Goal: Transaction & Acquisition: Purchase product/service

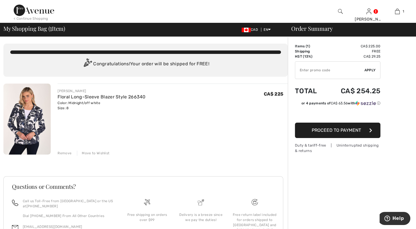
click at [105, 156] on div "Move to Wishlist" at bounding box center [93, 152] width 32 height 5
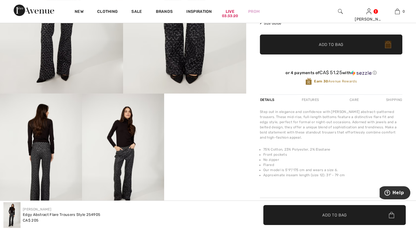
drag, startPoint x: 415, startPoint y: 76, endPoint x: 414, endPoint y: 59, distance: 17.4
click at [414, 59] on div "Frank Lyman Write a review Edgy Abstract Flare Trousers Style 254905 CA$ 205 Co…" at bounding box center [331, 77] width 170 height 336
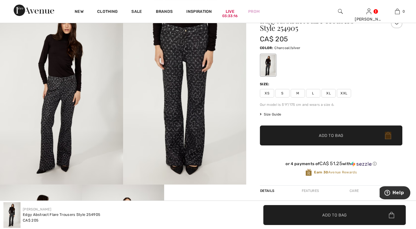
scroll to position [16, 0]
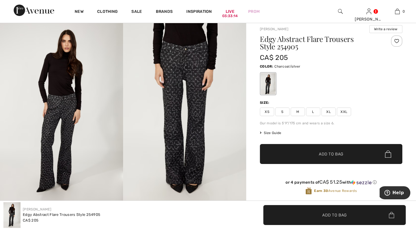
click at [289, 116] on span "S" at bounding box center [282, 111] width 14 height 9
click at [336, 164] on span "✔ Added to Bag Add to Bag" at bounding box center [331, 154] width 142 height 20
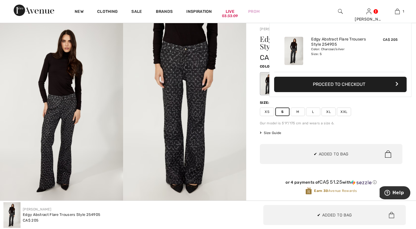
scroll to position [0, 0]
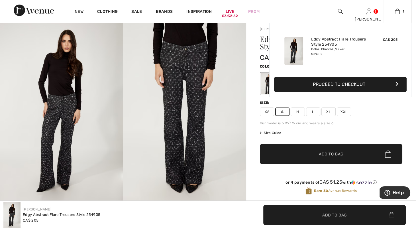
click at [401, 15] on div "1 Added to Bag Frank Lyman Edgy Abstract Flare Trousers Style 254905 CA$ 205 Co…" at bounding box center [397, 11] width 28 height 23
click at [396, 15] on div "1 Added to Bag Frank Lyman Edgy Abstract Flare Trousers Style 254905 CA$ 205 Co…" at bounding box center [397, 11] width 28 height 23
click at [396, 15] on img at bounding box center [397, 11] width 5 height 7
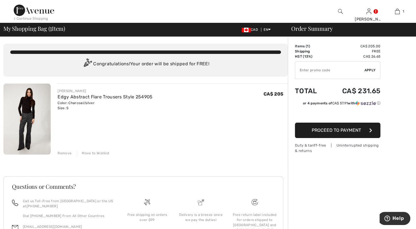
click at [338, 133] on span "Proceed to Payment" at bounding box center [336, 129] width 49 height 5
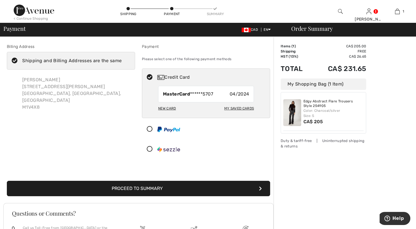
click at [169, 113] on div "New Card" at bounding box center [167, 108] width 18 height 10
radio input "true"
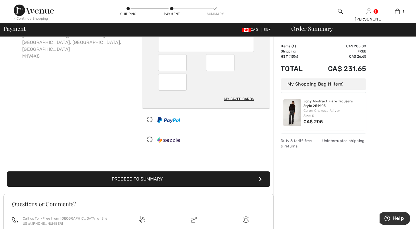
scroll to position [52, 0]
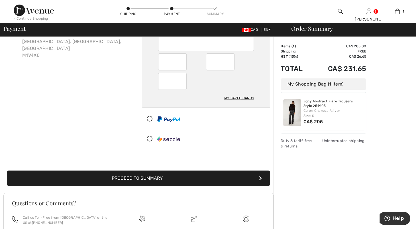
click at [124, 186] on button "Proceed to Summary" at bounding box center [138, 177] width 263 height 15
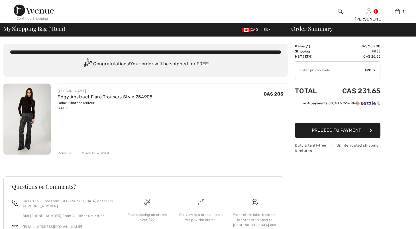
checkbox input "true"
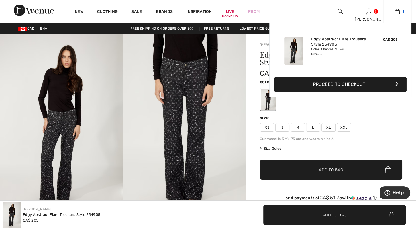
click at [395, 9] on img at bounding box center [397, 11] width 5 height 7
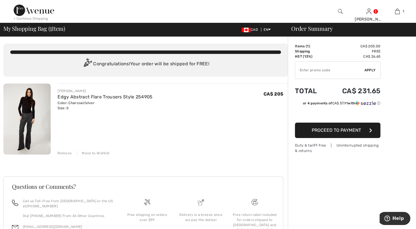
click at [355, 133] on span "Proceed to Payment" at bounding box center [336, 129] width 49 height 5
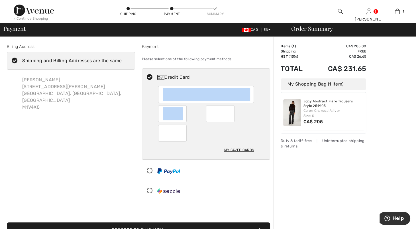
click at [179, 103] on div at bounding box center [206, 94] width 96 height 17
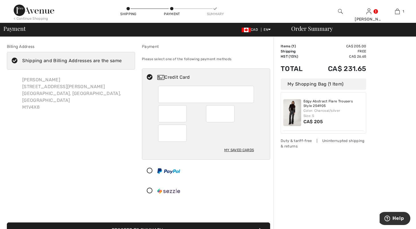
drag, startPoint x: 179, startPoint y: 109, endPoint x: 168, endPoint y: 108, distance: 10.8
click at [167, 111] on div at bounding box center [206, 114] width 96 height 56
click at [182, 103] on div at bounding box center [206, 94] width 96 height 17
radio input "true"
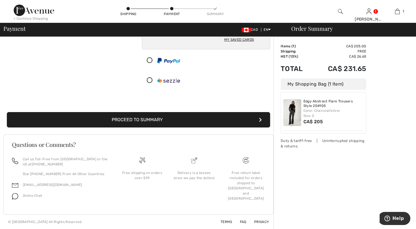
scroll to position [141, 0]
click at [181, 112] on button "Proceed to Summary" at bounding box center [138, 119] width 263 height 15
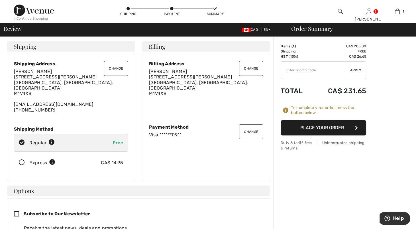
click at [327, 135] on button "Place Your Order" at bounding box center [323, 127] width 85 height 15
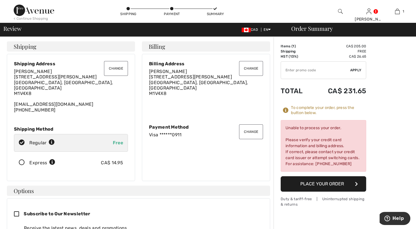
click at [171, 130] on div "Payment Method" at bounding box center [206, 126] width 114 height 5
click at [180, 130] on div "Payment Method" at bounding box center [206, 126] width 114 height 5
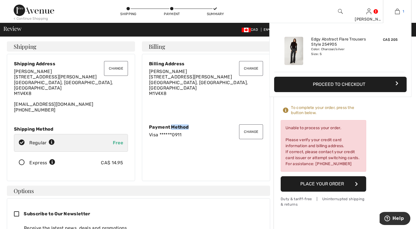
click at [395, 9] on img at bounding box center [397, 11] width 5 height 7
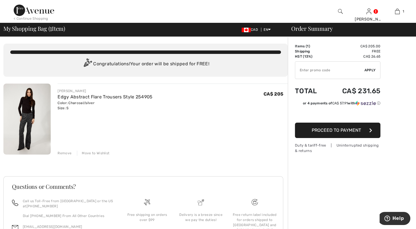
click at [353, 138] on button "Proceed to Payment" at bounding box center [337, 129] width 85 height 15
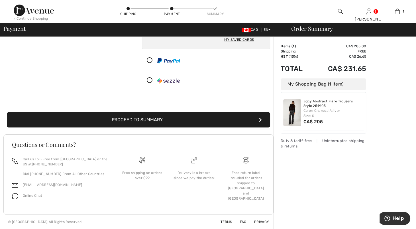
scroll to position [125, 0]
click at [199, 127] on button "Proceed to Summary" at bounding box center [138, 119] width 263 height 15
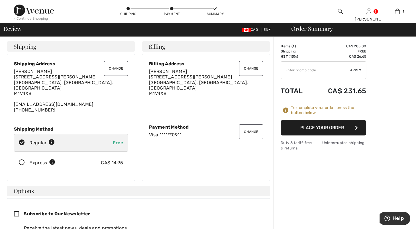
click at [317, 135] on button "Place Your Order" at bounding box center [323, 127] width 85 height 15
